Goal: Task Accomplishment & Management: Manage account settings

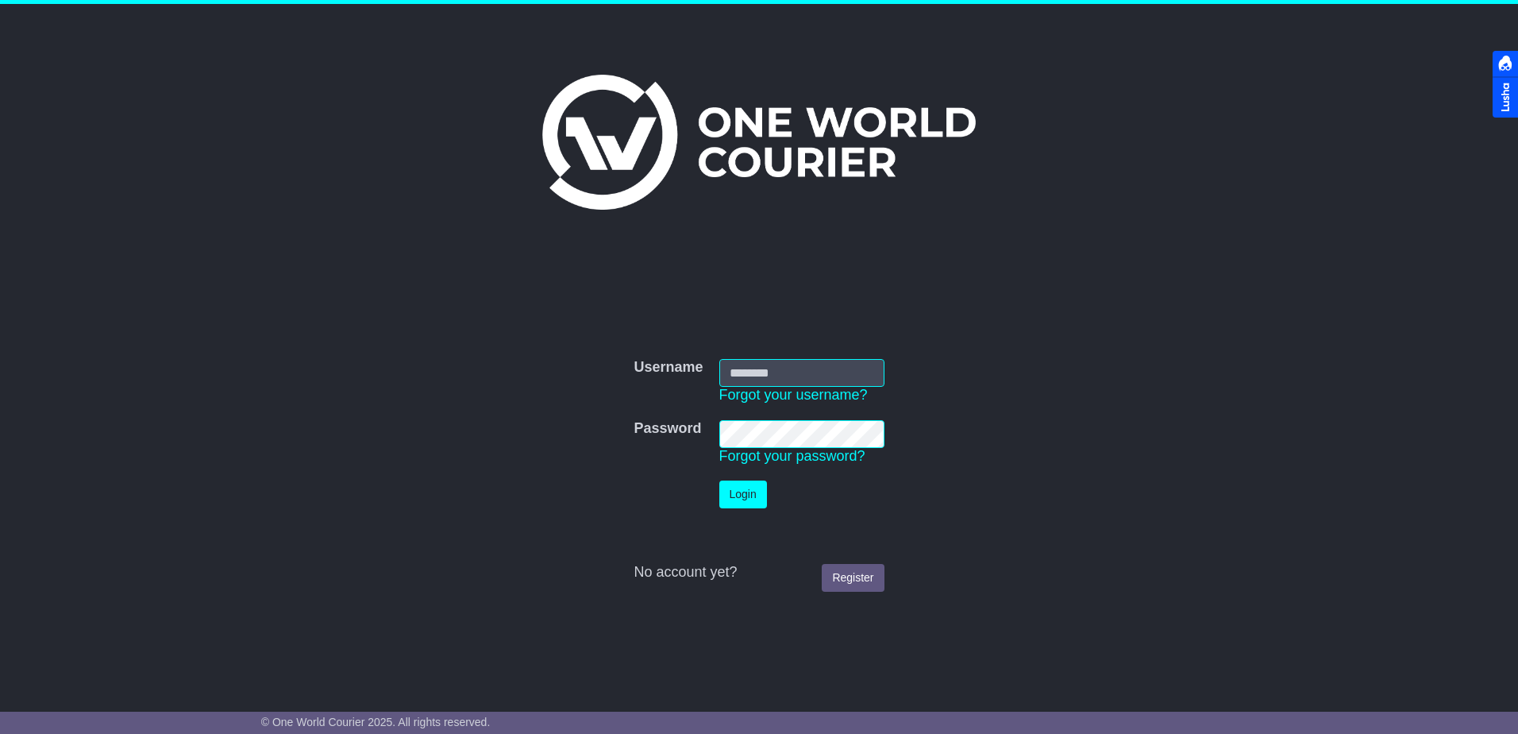
type input "**********"
click at [730, 495] on button "Login" at bounding box center [743, 494] width 48 height 28
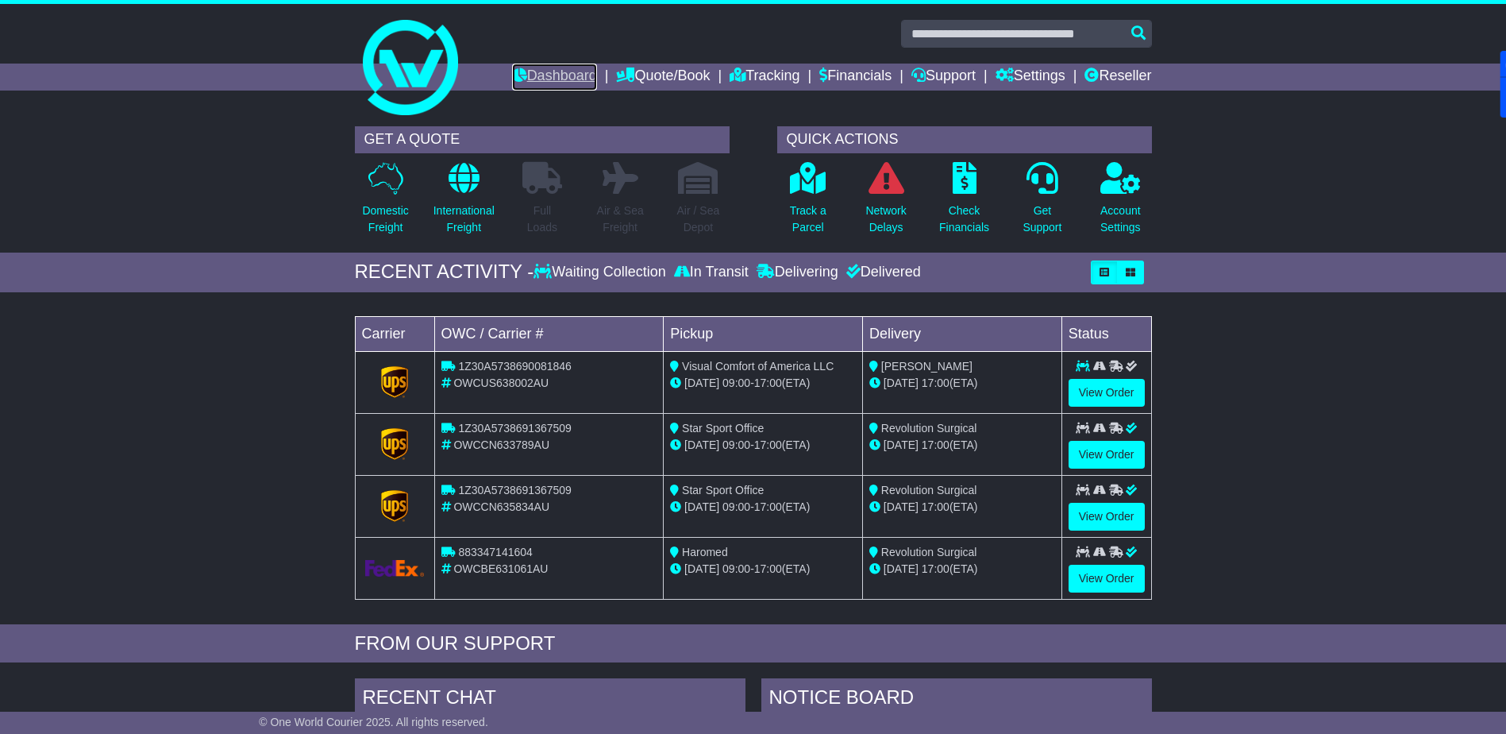
click at [548, 79] on link "Dashboard" at bounding box center [554, 77] width 85 height 27
